Goal: Task Accomplishment & Management: Use online tool/utility

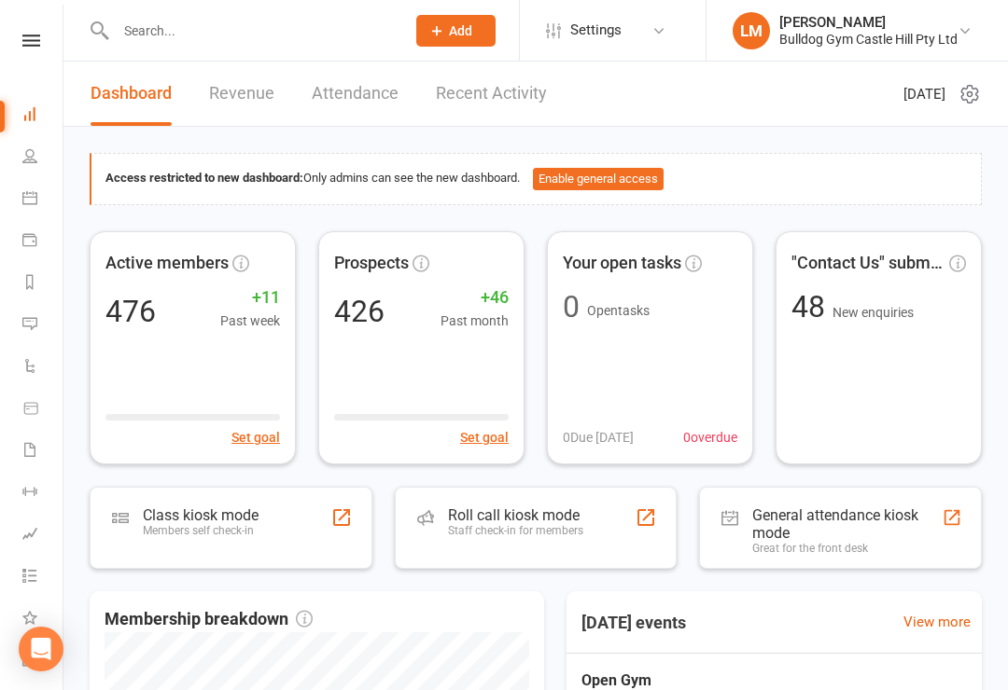
click at [188, 502] on div "Class kiosk mode Members self check-in" at bounding box center [231, 528] width 283 height 82
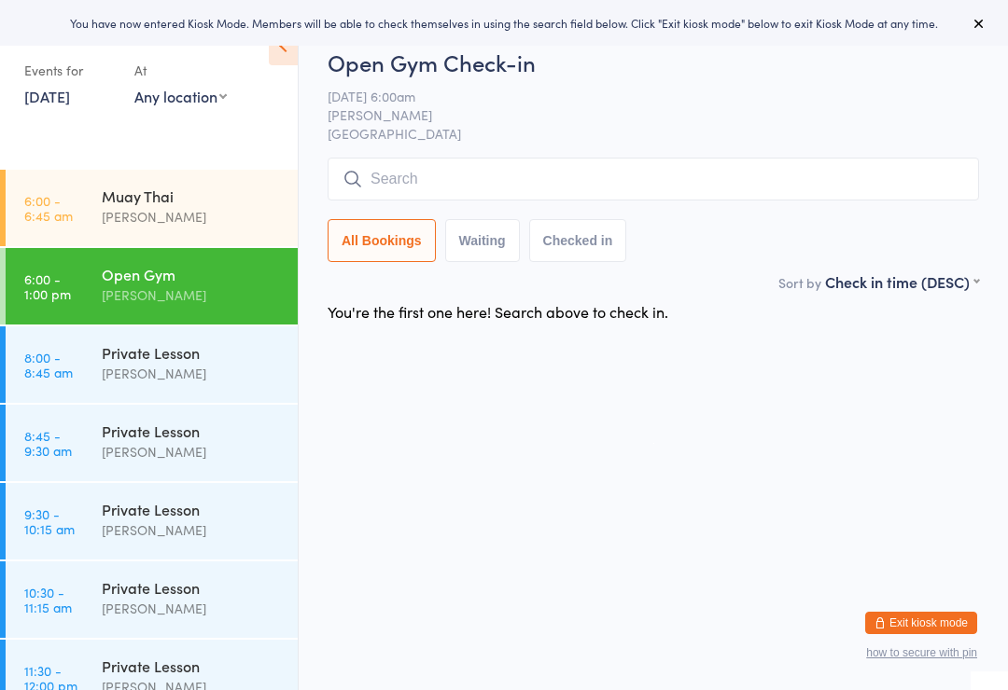
click at [397, 168] on input "search" at bounding box center [653, 179] width 651 height 43
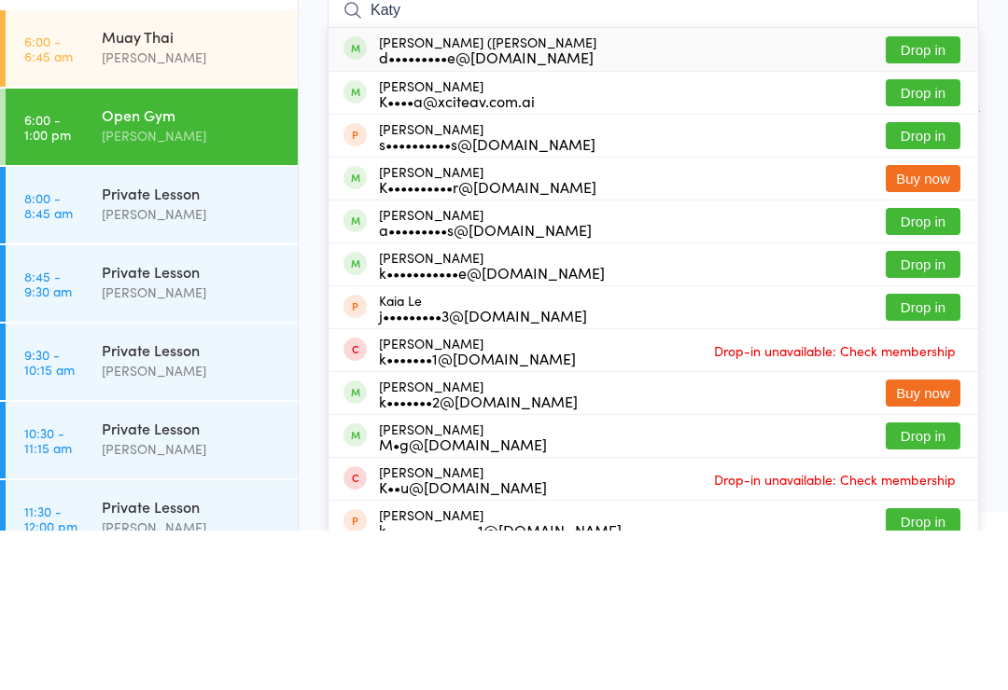
type input "Katy"
click at [925, 196] on button "Drop in" at bounding box center [923, 209] width 75 height 27
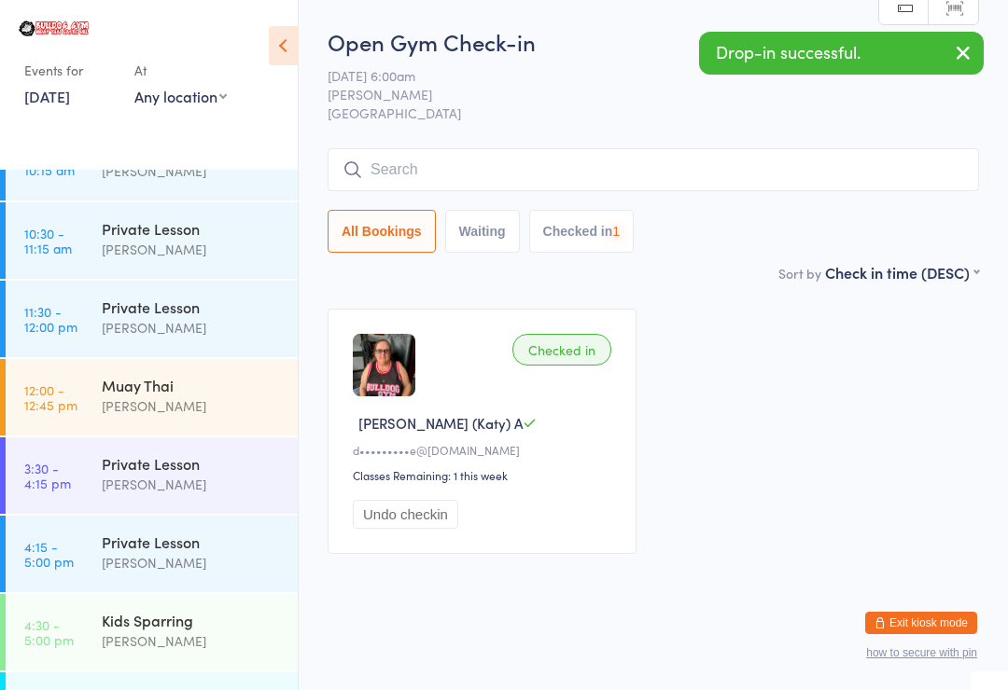
scroll to position [372, 0]
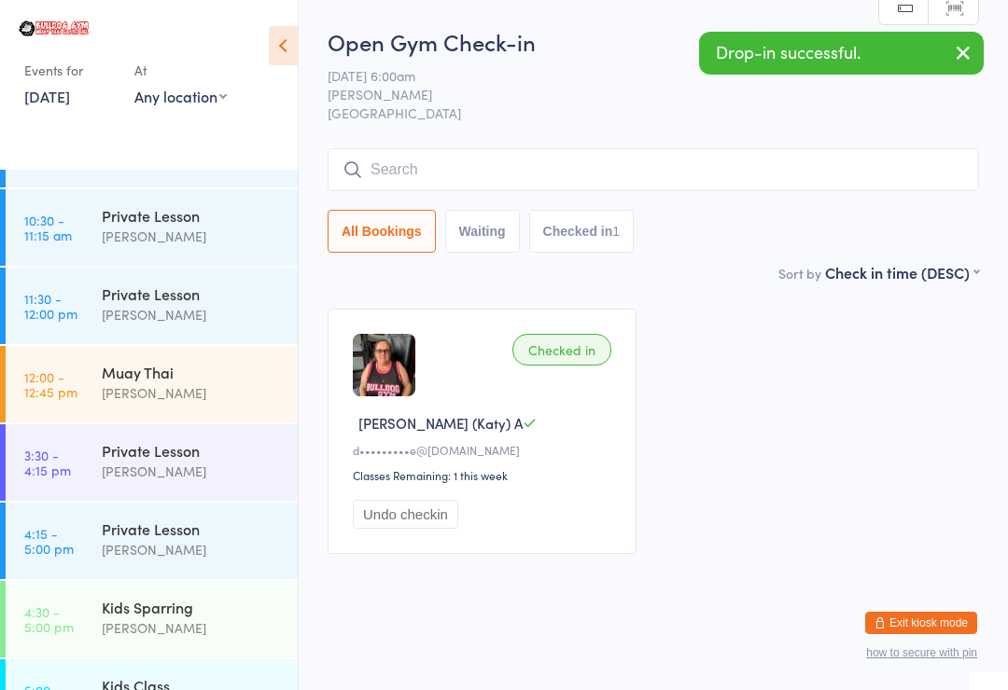
click at [79, 388] on link "12:00 - 12:45 pm Muay Thai [PERSON_NAME]" at bounding box center [152, 384] width 292 height 77
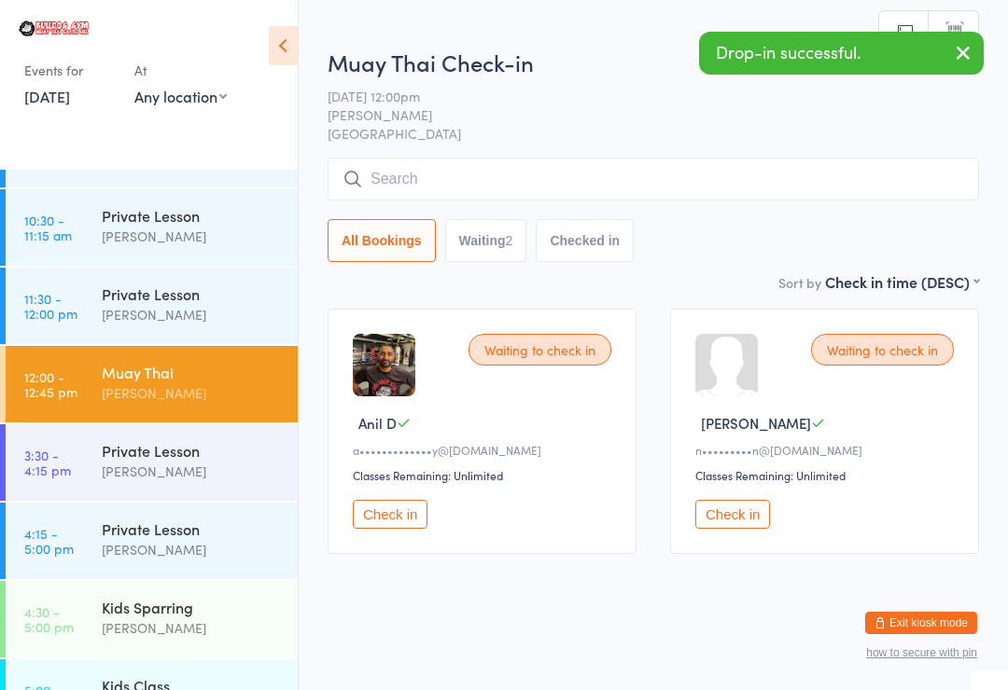
click at [377, 527] on button "Check in" at bounding box center [390, 514] width 75 height 29
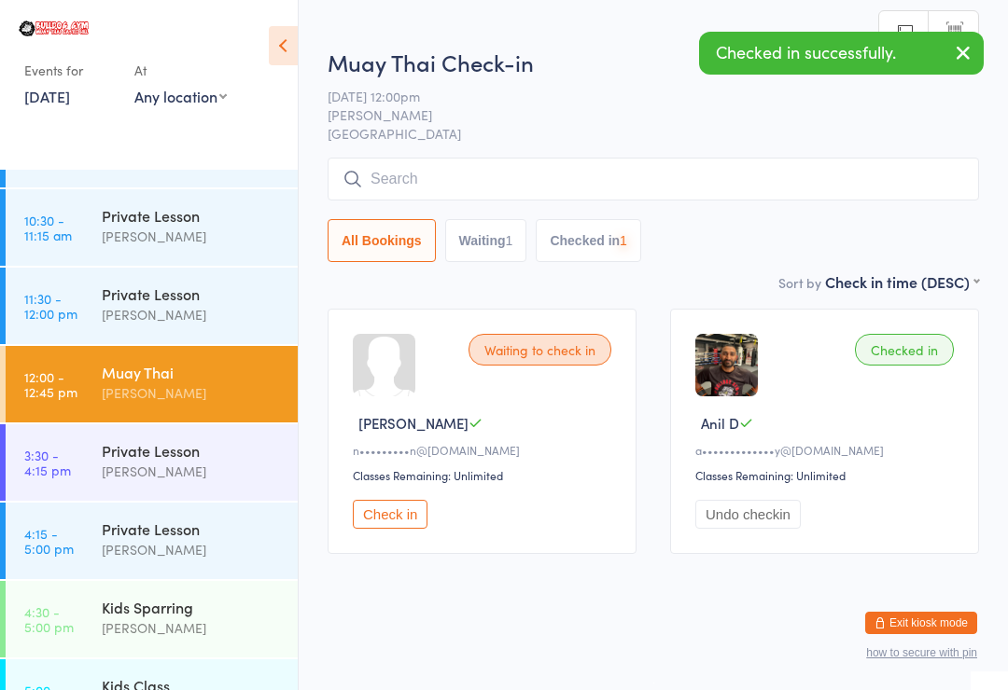
click at [413, 193] on input "search" at bounding box center [653, 179] width 651 height 43
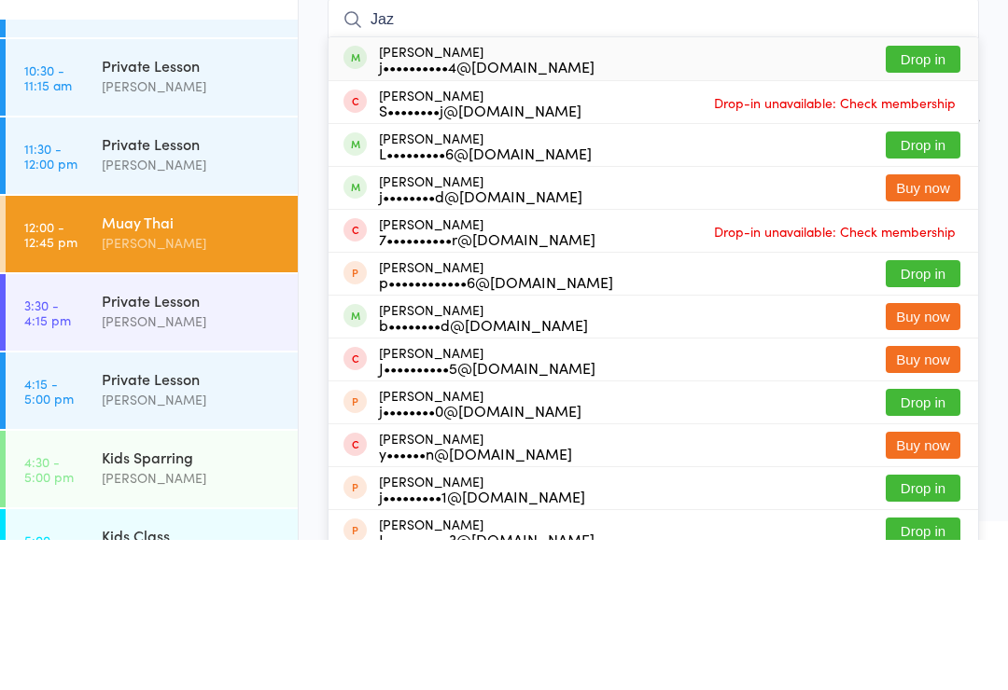
type input "Jaz"
click at [906, 196] on button "Drop in" at bounding box center [923, 209] width 75 height 27
